Goal: Contribute content: Contribute content

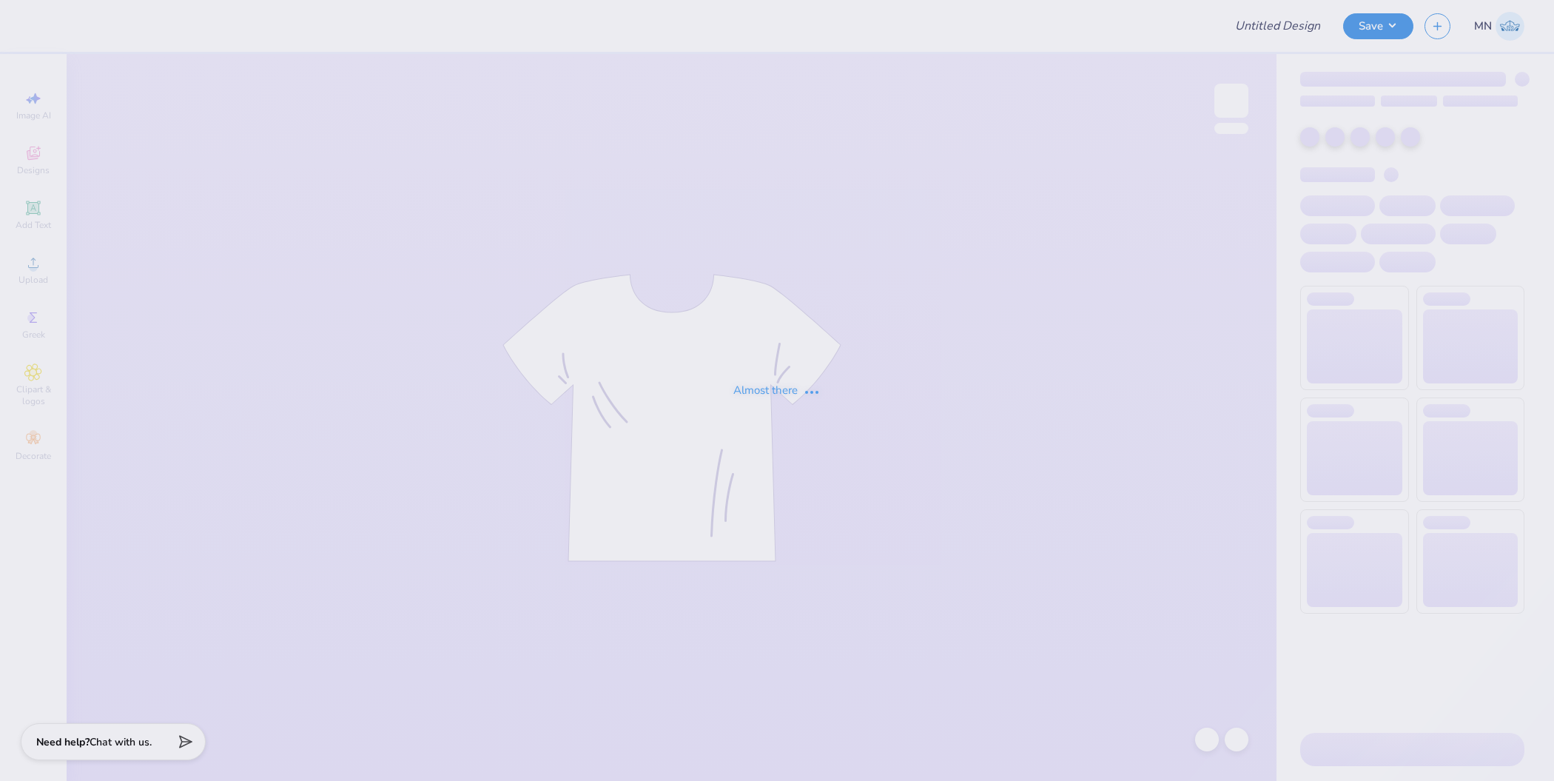
type input "Sigma Kappa Fall 25' Rush Shirts 1"
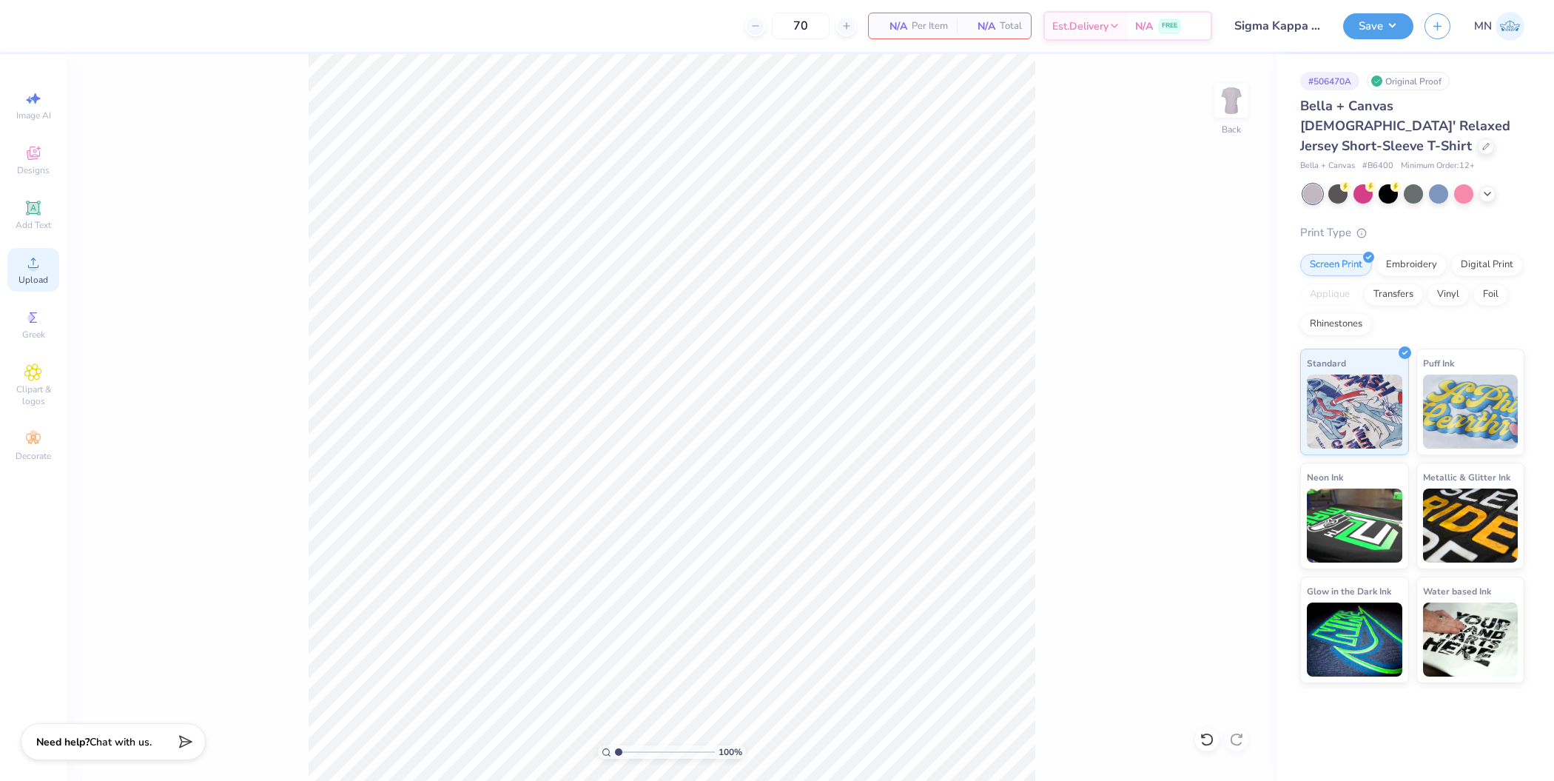
click at [29, 263] on icon at bounding box center [33, 263] width 18 height 18
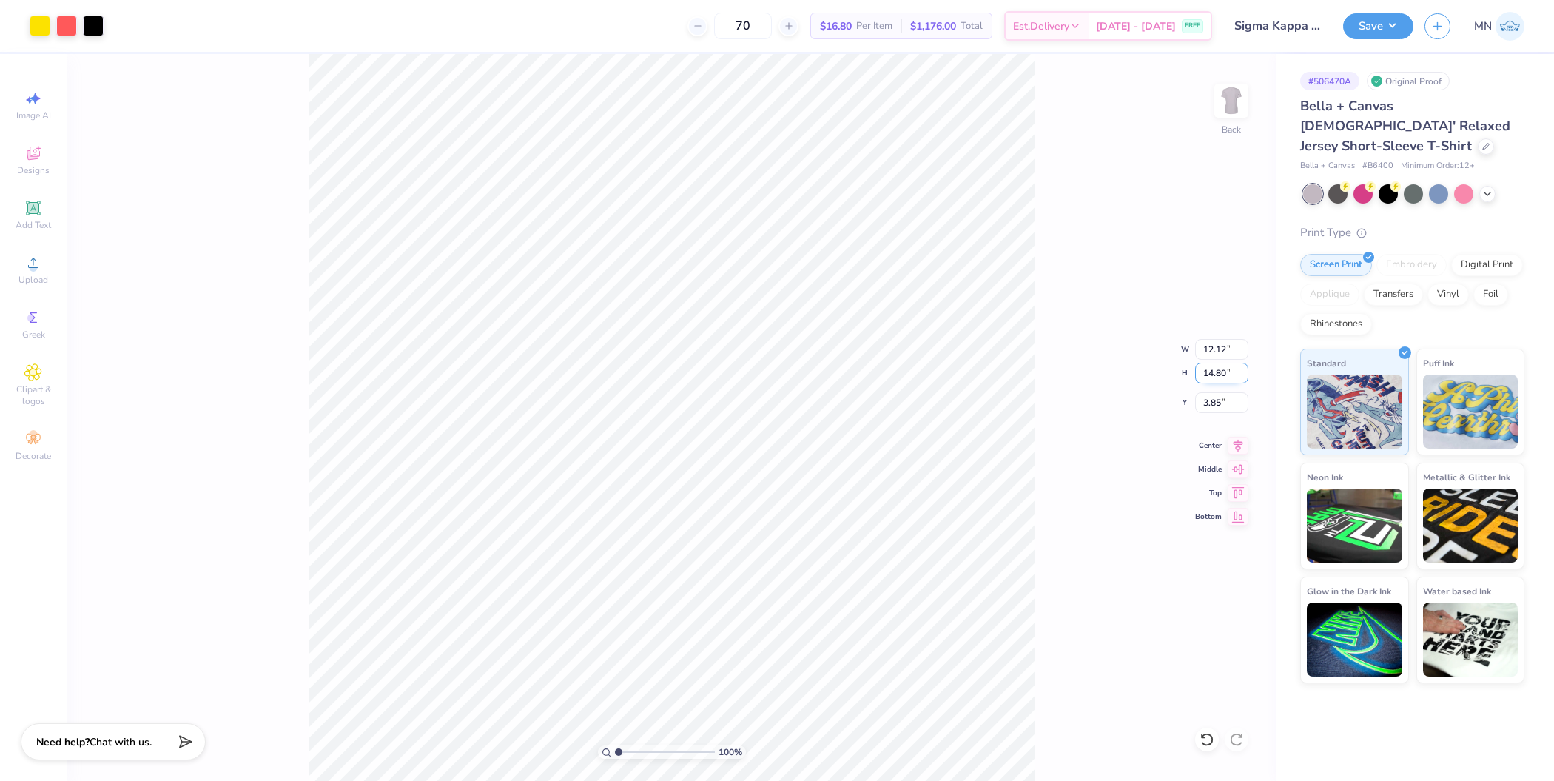
click at [1216, 366] on input "14.80" at bounding box center [1221, 373] width 53 height 21
type input "9"
type input "7.37"
type input "9.00"
type input "1.93"
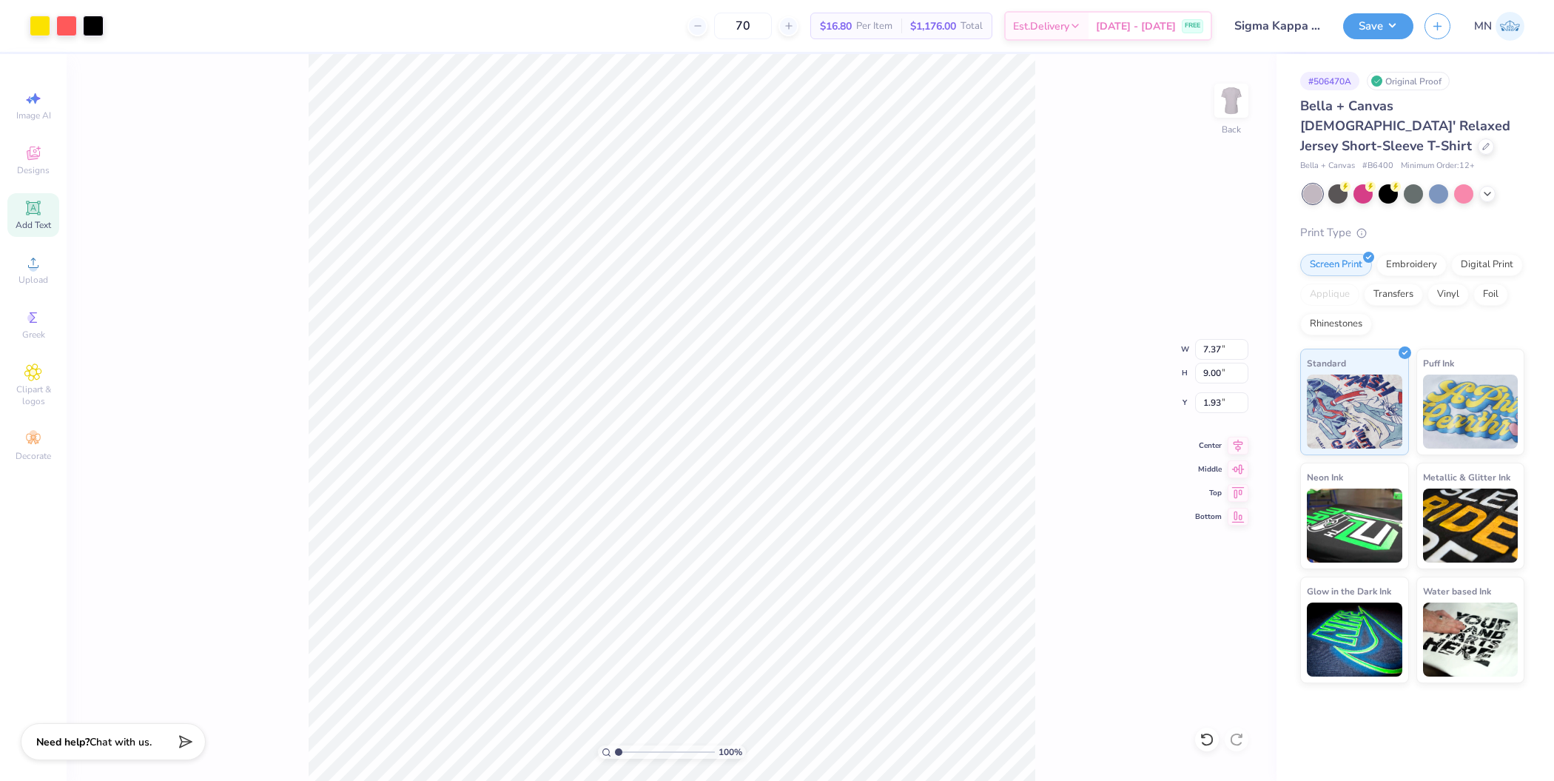
click at [38, 218] on div "Add Text" at bounding box center [33, 215] width 52 height 44
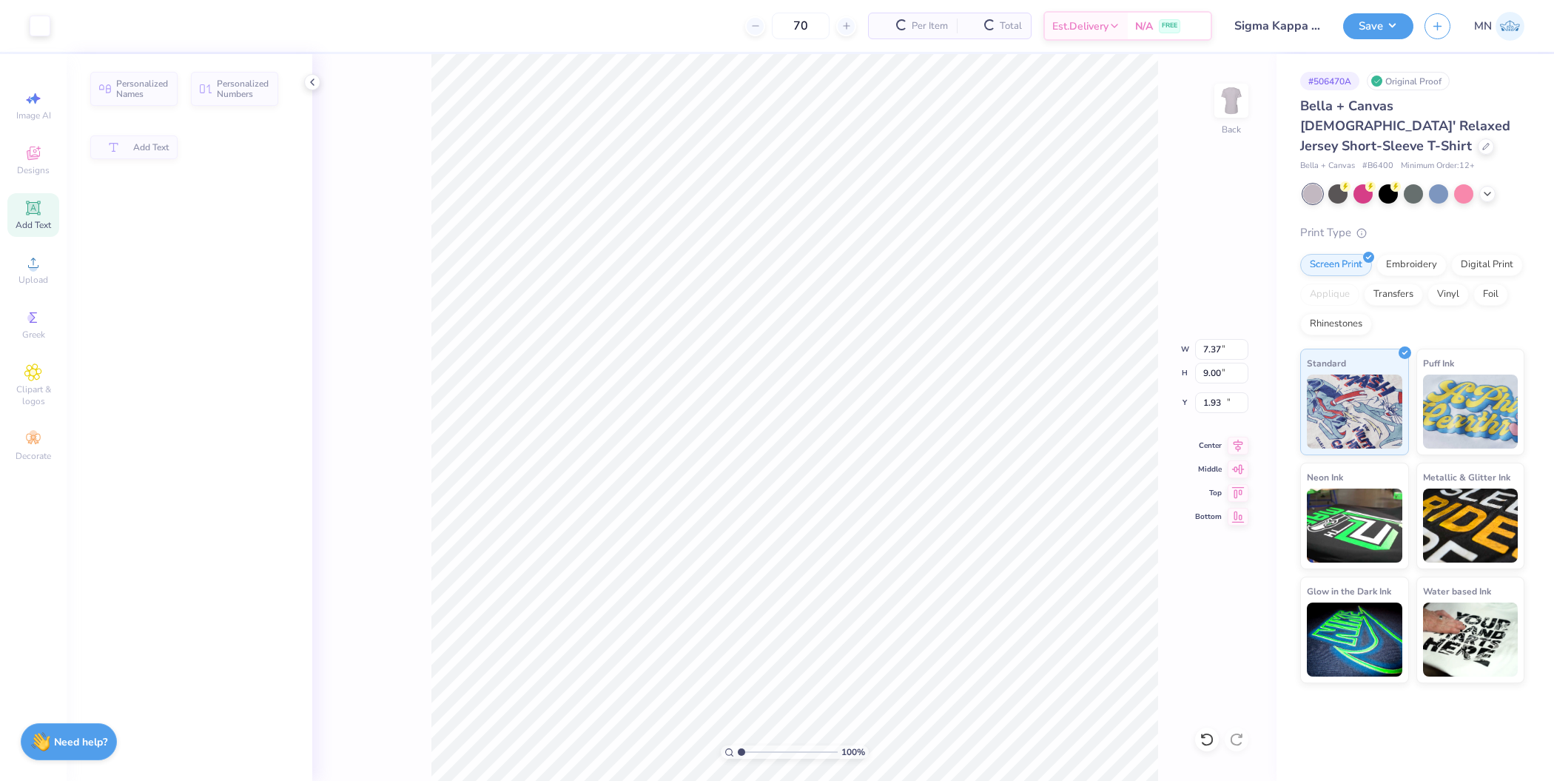
type input "5.41"
type input "1.57"
type input "10.47"
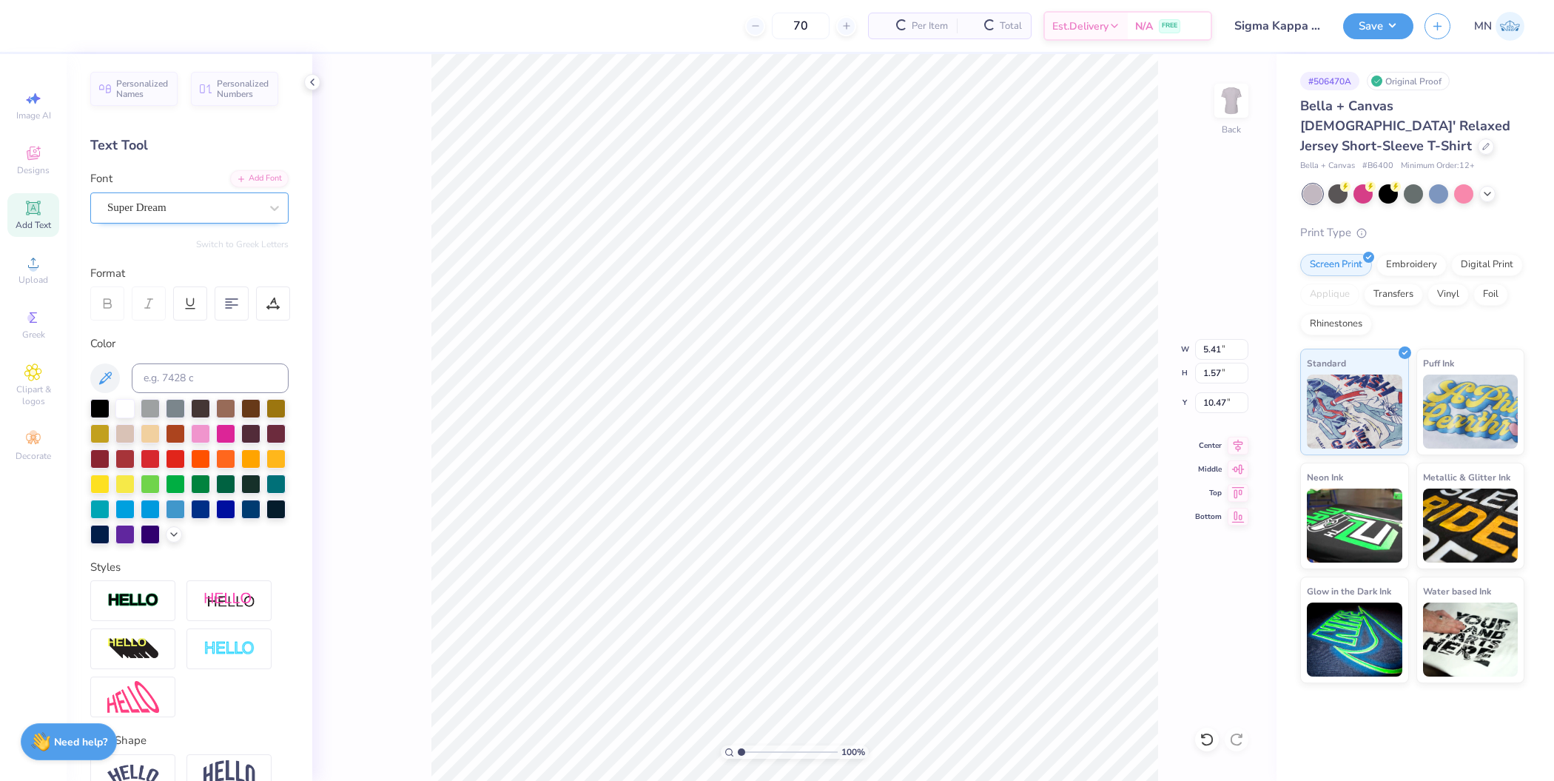
click at [209, 210] on div "Super Dream" at bounding box center [183, 207] width 155 height 23
type input "times"
type input "5.65"
type input "1.50"
type input "10.37"
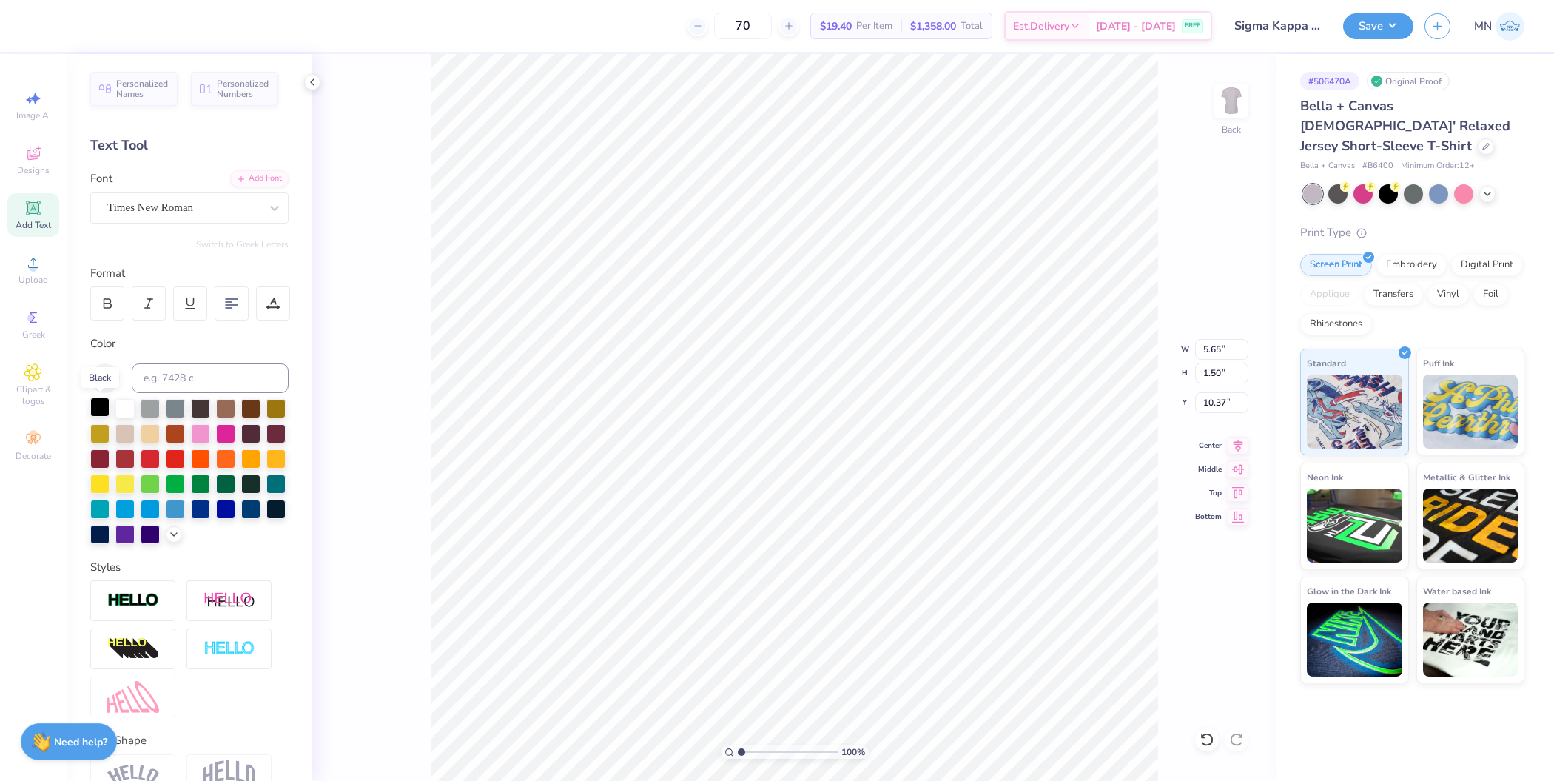
click at [98, 408] on div at bounding box center [99, 406] width 19 height 19
type input "11.91"
type textarea "FALL"
click at [846, 502] on li "Duplicate" at bounding box center [857, 507] width 116 height 29
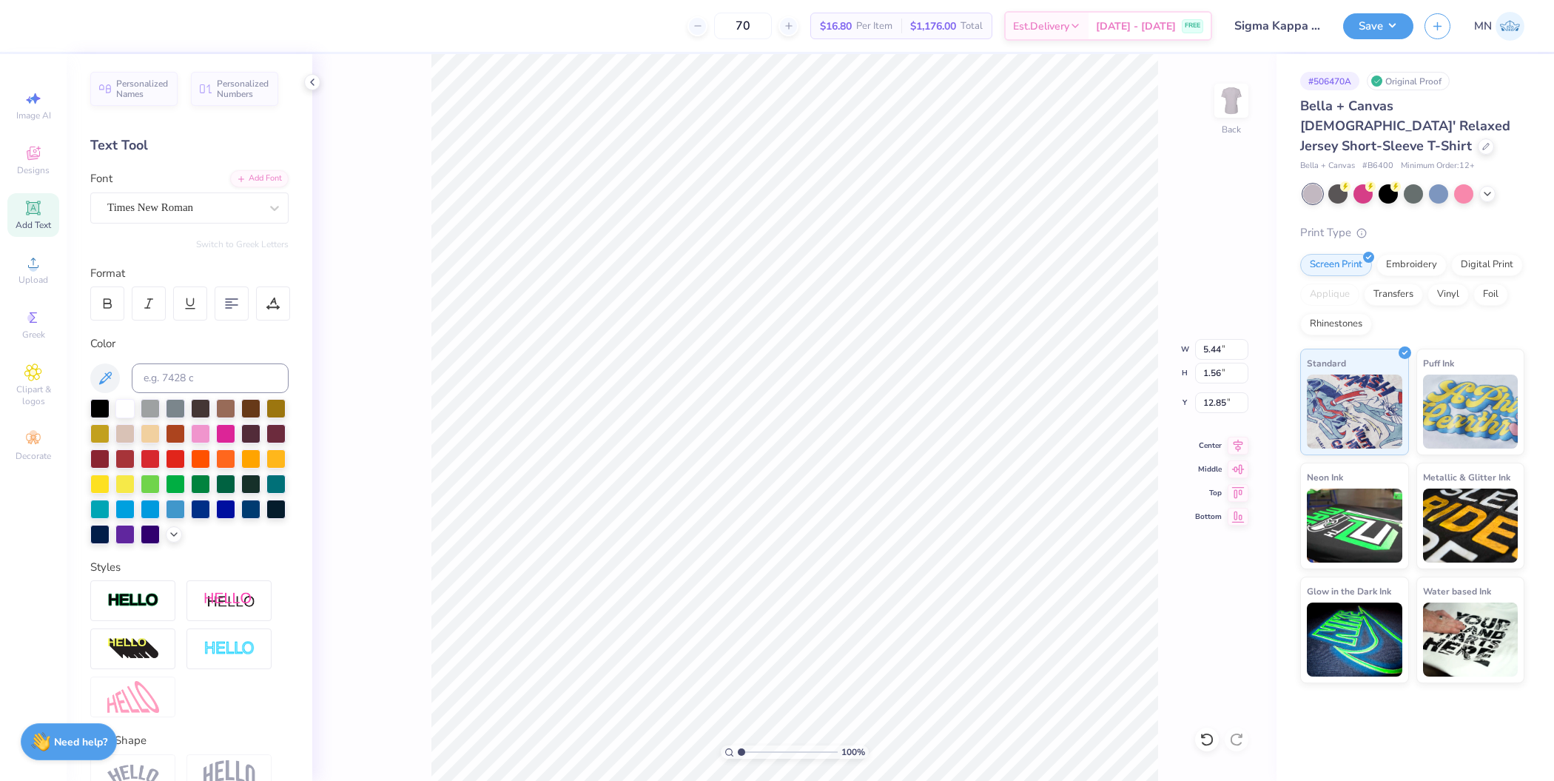
type input "13.64"
type textarea "BID"
type textarea "Bid Day"
type input "5.44"
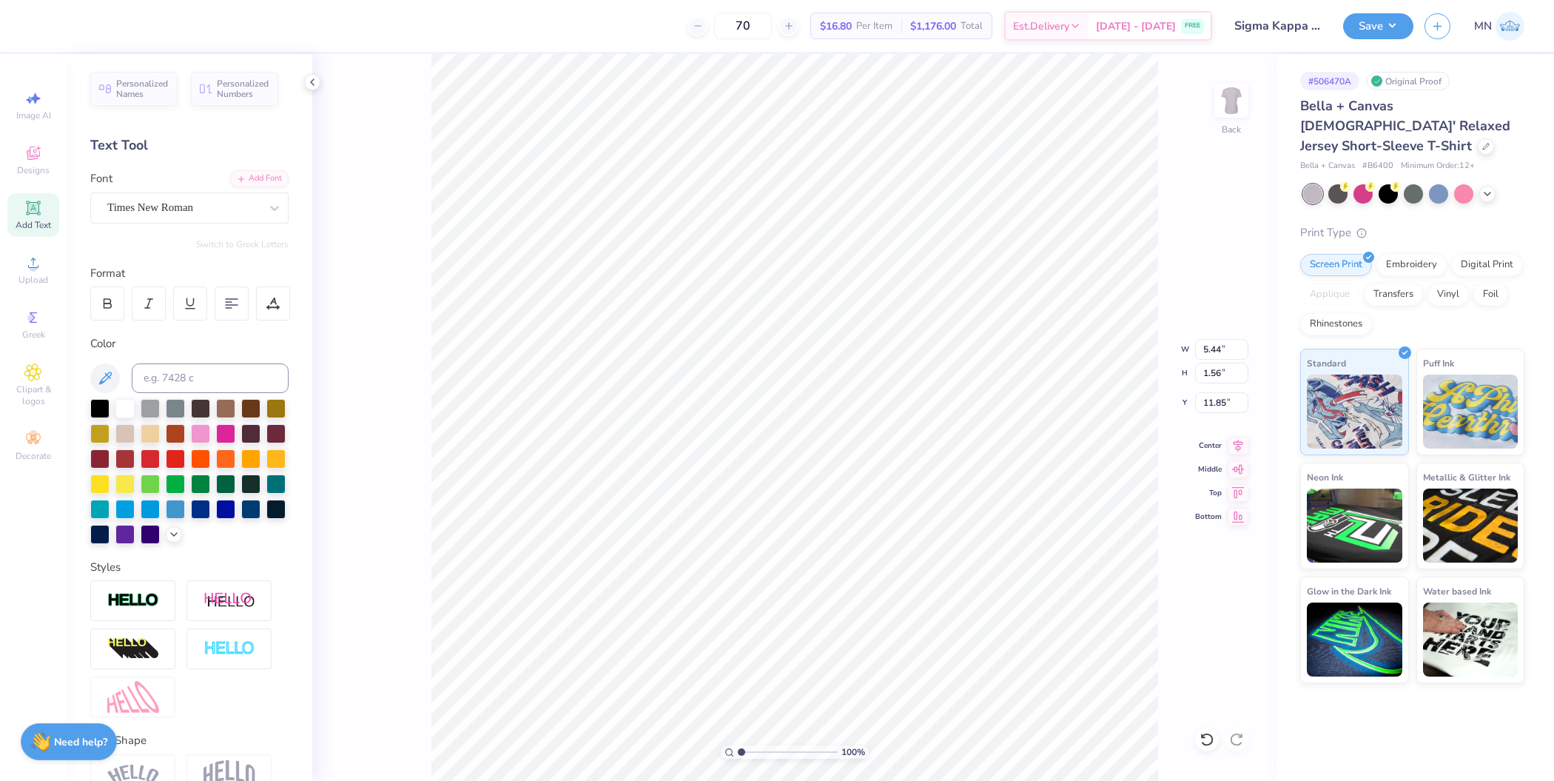
type input "1.56"
type input "11.85"
type textarea "Fall"
click at [831, 506] on li "Duplicate" at bounding box center [836, 507] width 116 height 29
type input "15.46"
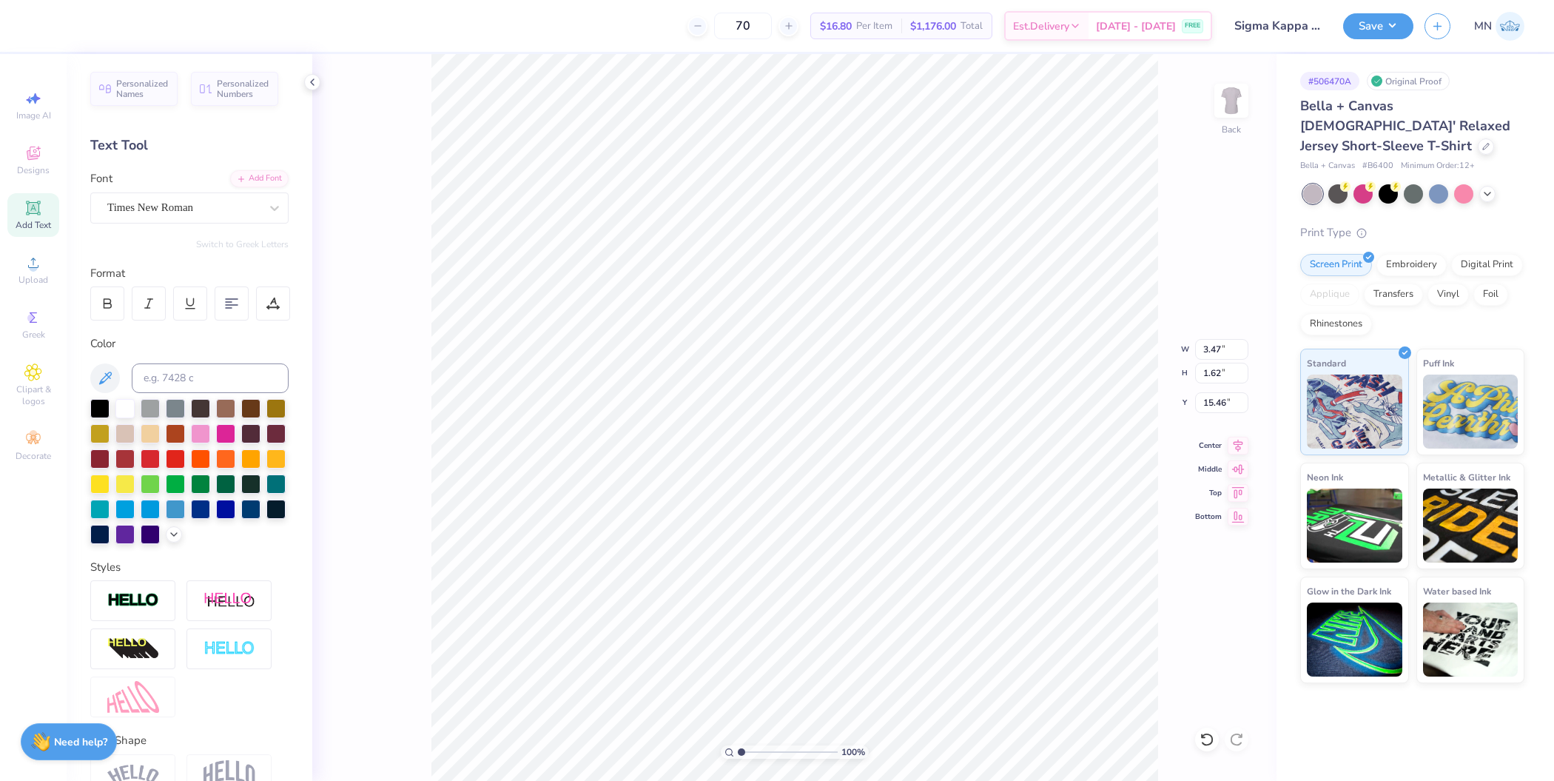
type textarea "2025"
type input "1.10"
type input "0.77"
type input "11.70"
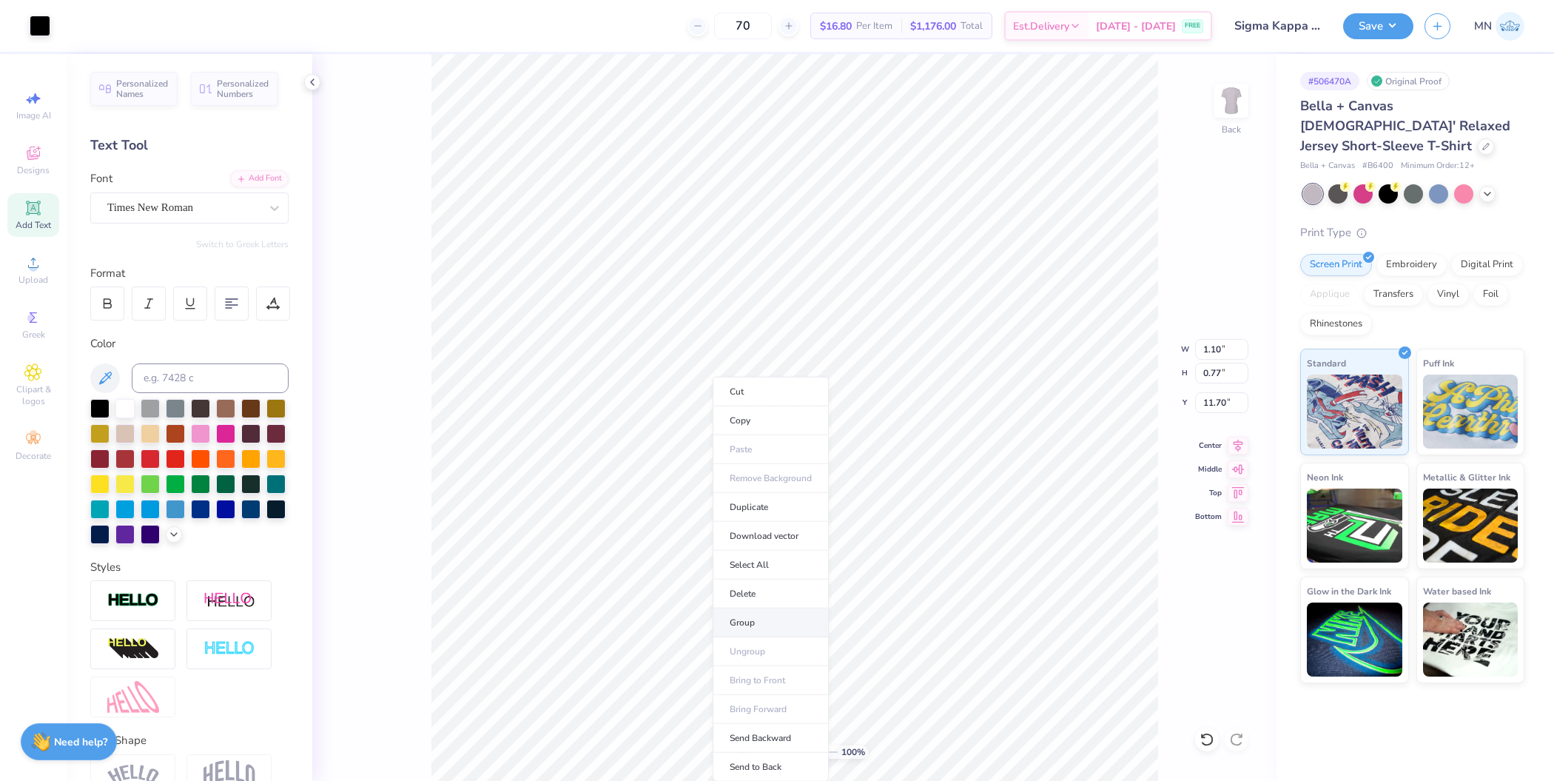
click at [758, 626] on li "Group" at bounding box center [771, 622] width 116 height 29
type input "1.11"
type input "8.32"
drag, startPoint x: 744, startPoint y: 753, endPoint x: 778, endPoint y: 747, distance: 35.3
type input "4.79"
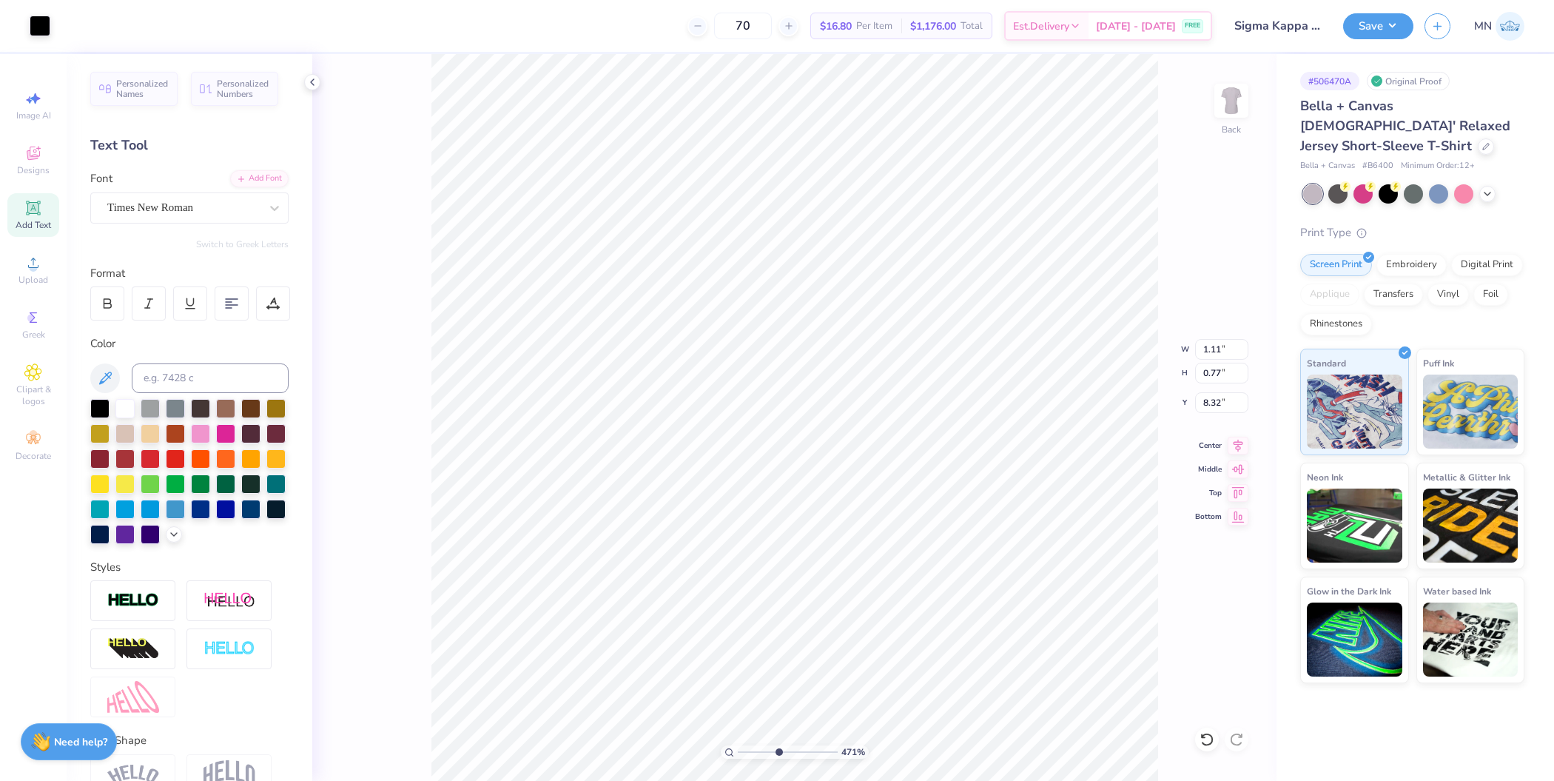
click at [778, 747] on input "range" at bounding box center [788, 751] width 100 height 13
type input "8.23"
type input "1.18"
type input "0.82"
type input "8.18"
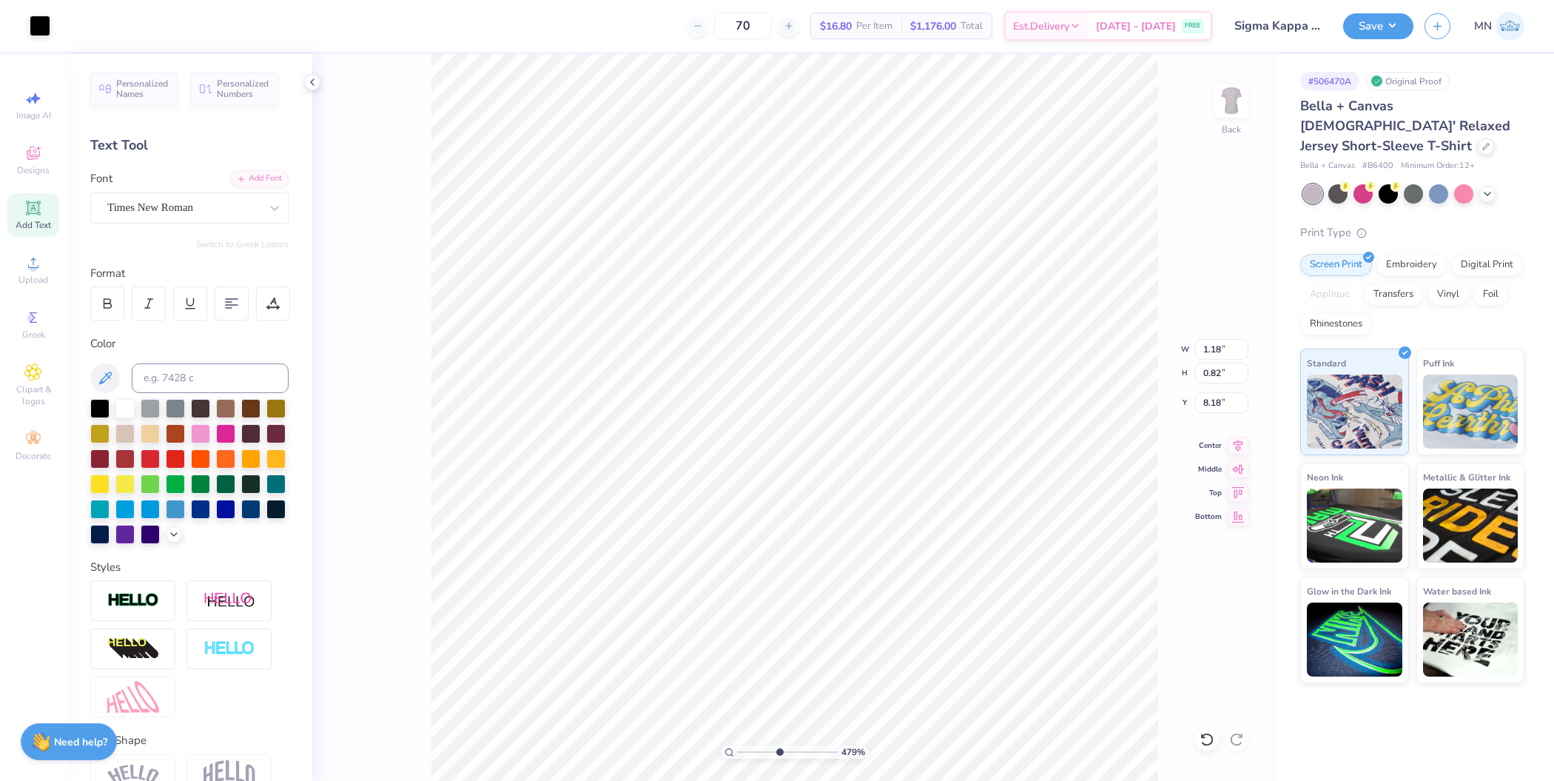
type input "1.24"
type input "0.87"
type input "8.19"
drag, startPoint x: 778, startPoint y: 752, endPoint x: 740, endPoint y: 746, distance: 38.2
type input "1"
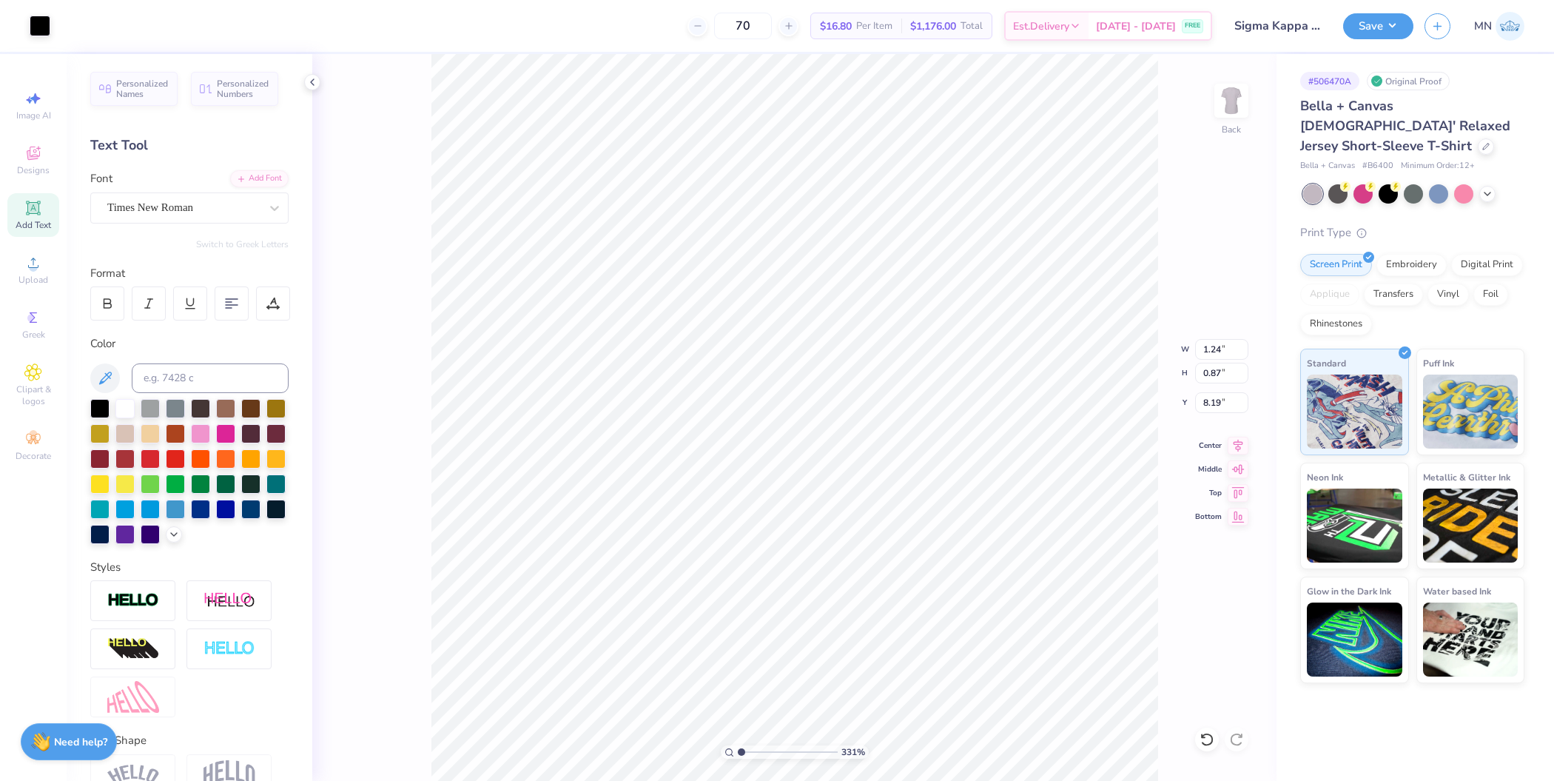
click at [740, 746] on input "range" at bounding box center [788, 751] width 100 height 13
click at [866, 571] on li "Group" at bounding box center [880, 576] width 116 height 29
click at [1227, 411] on input "1.93" at bounding box center [1221, 402] width 53 height 21
click at [1211, 400] on input "1.93" at bounding box center [1221, 402] width 53 height 21
type input "2.00"
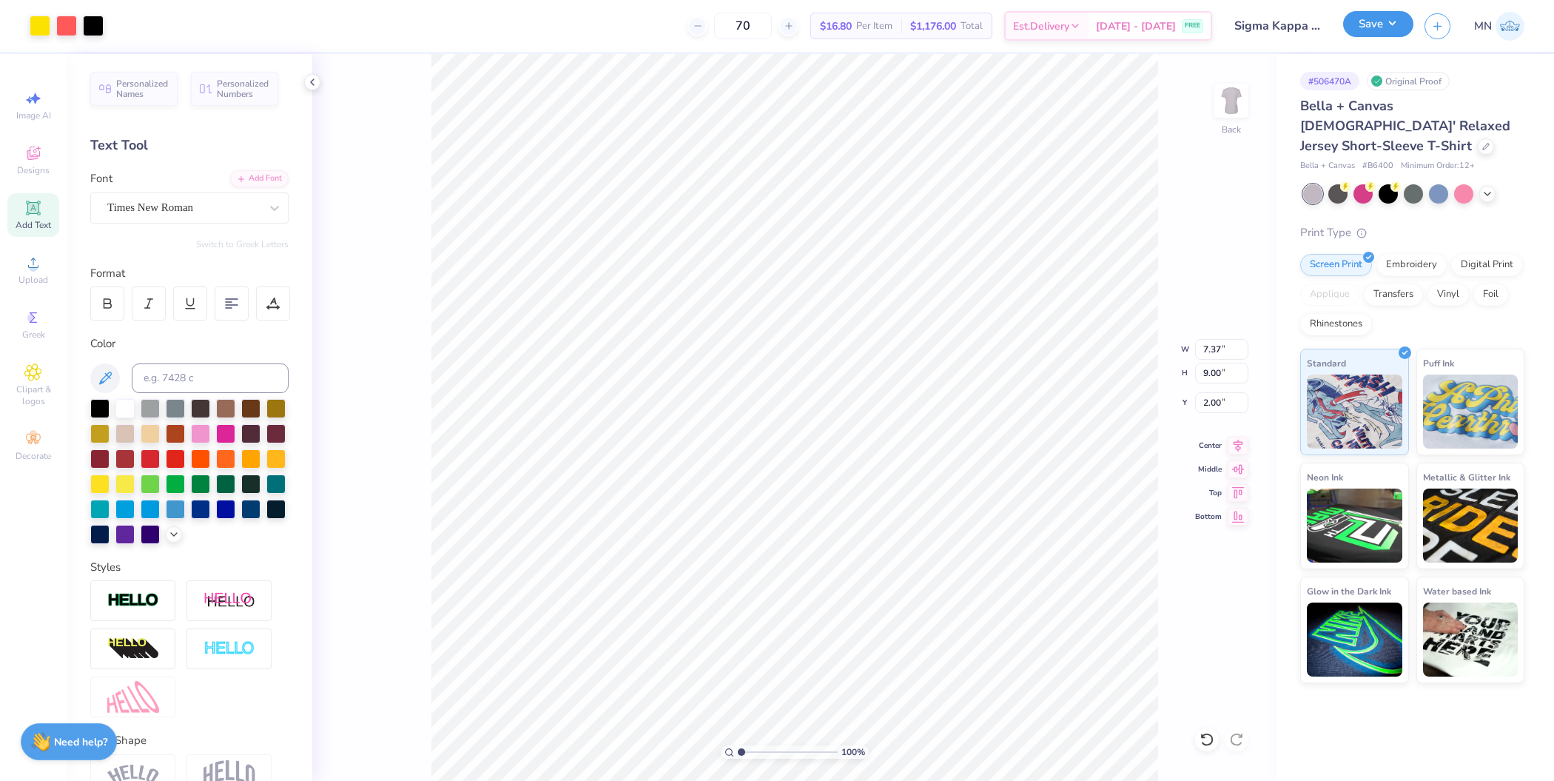
click at [1394, 33] on button "Save" at bounding box center [1378, 24] width 70 height 26
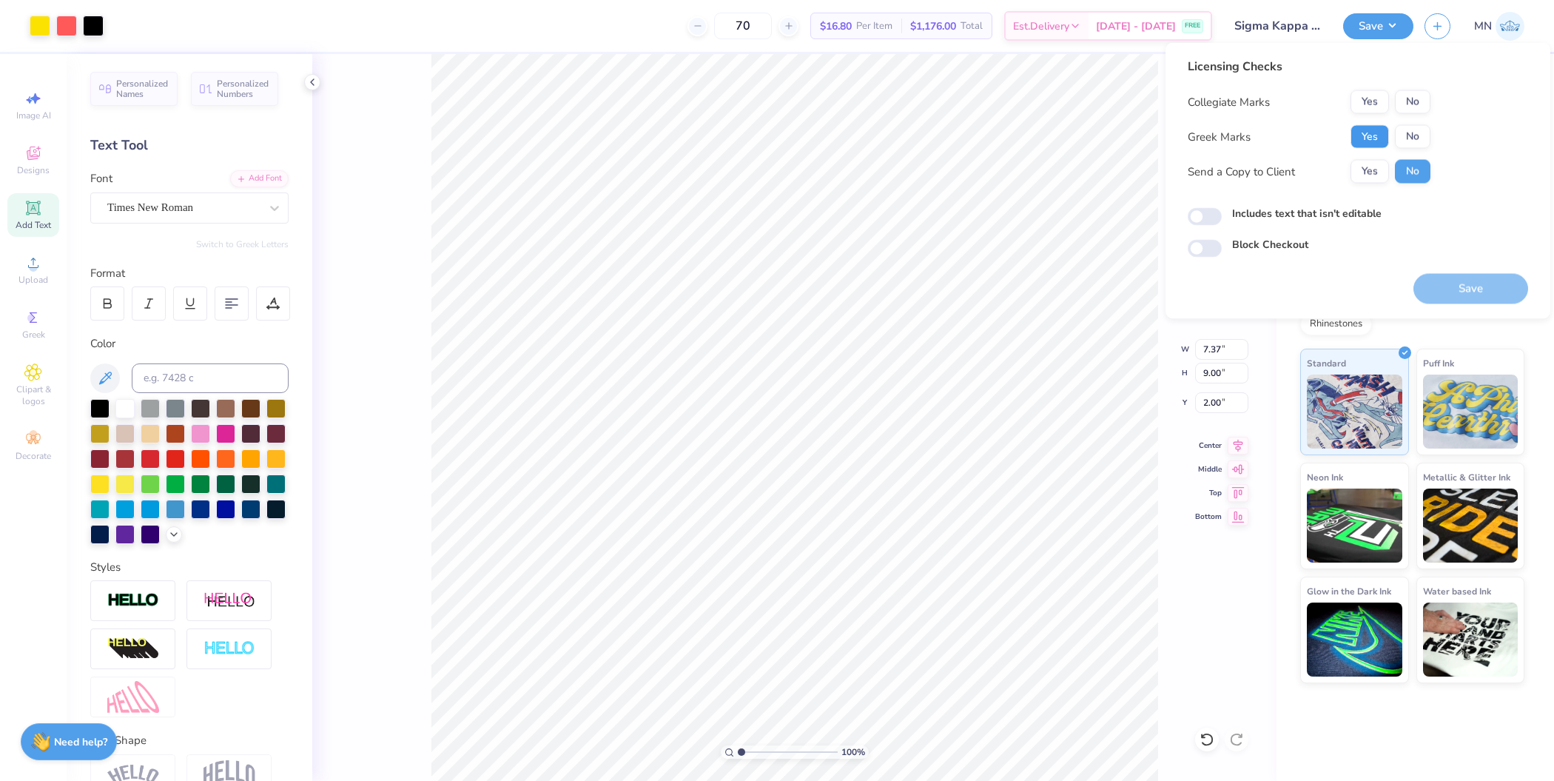
click at [1375, 141] on button "Yes" at bounding box center [1369, 137] width 38 height 24
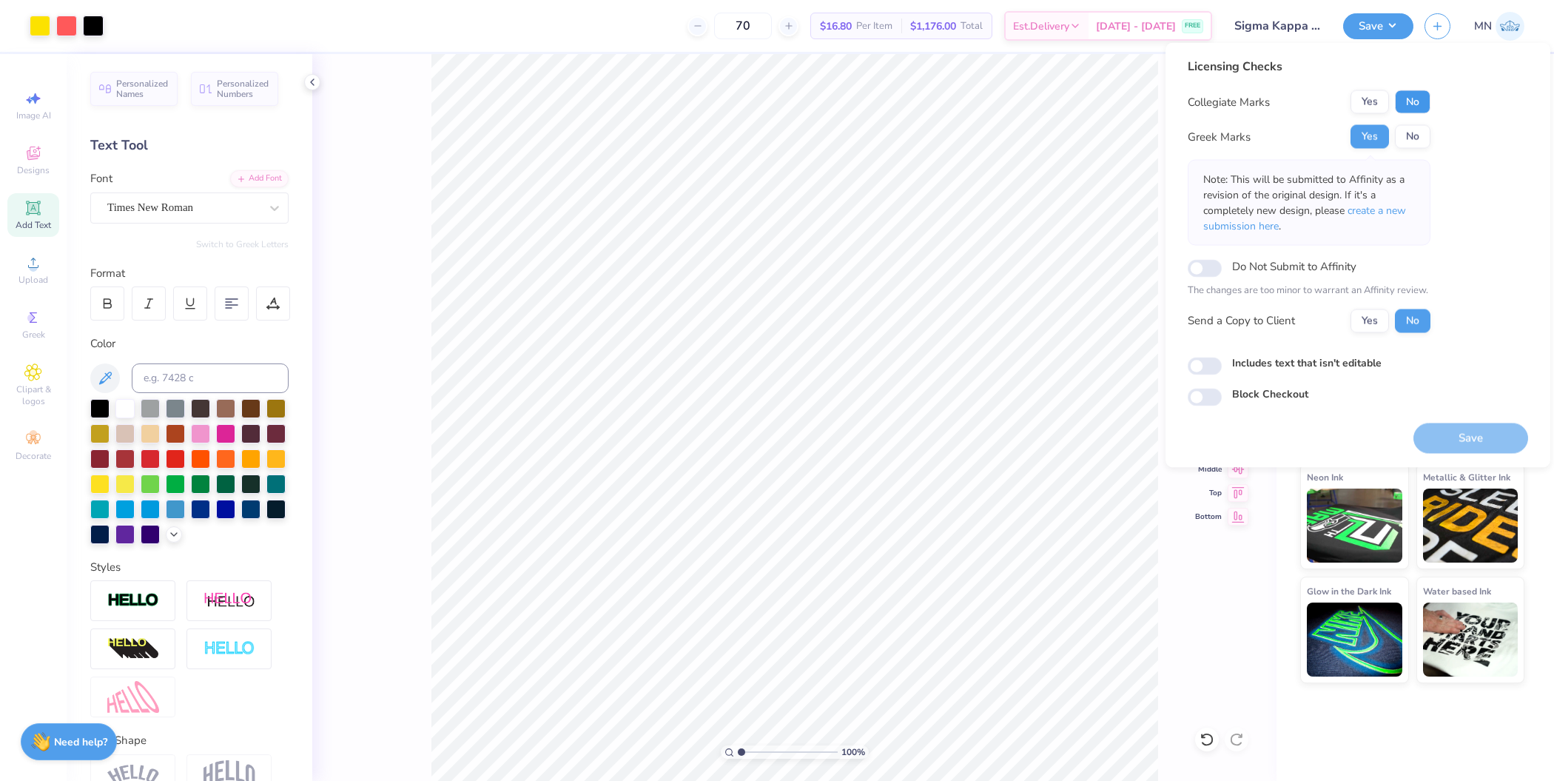
click at [1412, 105] on button "No" at bounding box center [1413, 102] width 36 height 24
click at [1456, 431] on button "Save" at bounding box center [1470, 437] width 115 height 30
